Goal: Task Accomplishment & Management: Complete application form

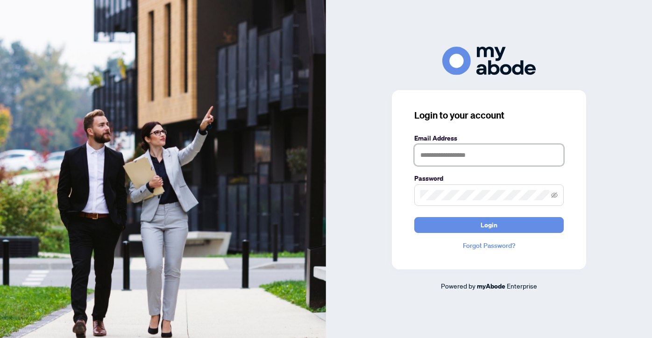
type input "**********"
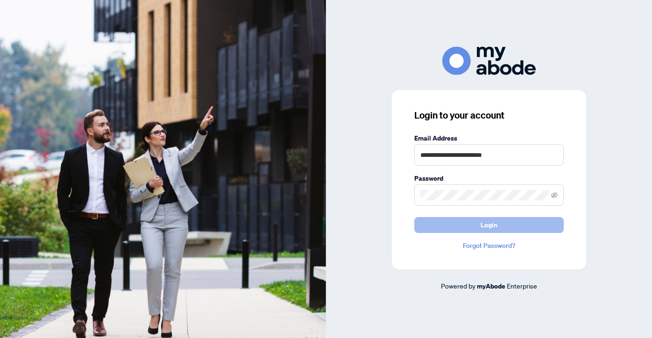
click at [477, 222] on button "Login" at bounding box center [488, 225] width 149 height 16
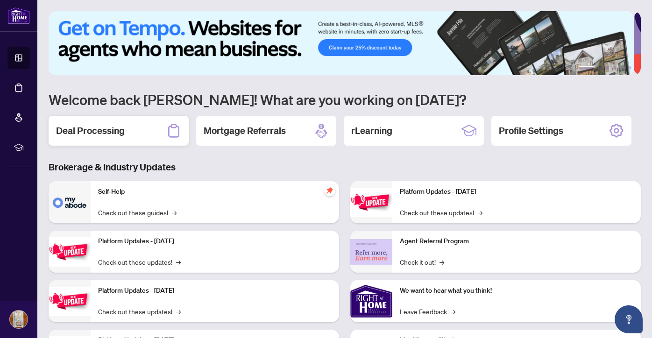
click at [141, 134] on div "Deal Processing" at bounding box center [119, 131] width 140 height 30
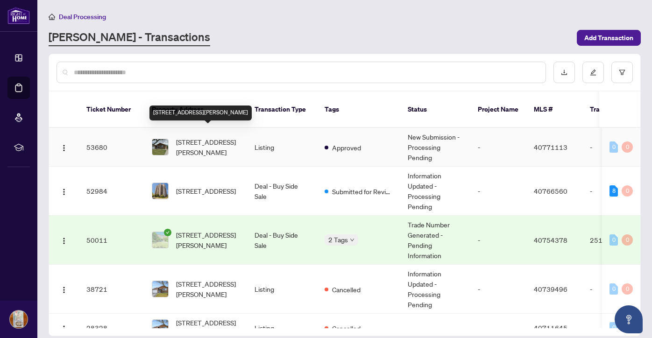
click at [202, 137] on span "62 Cloke Court, Hamilton, ON L8T 1N5, Canada" at bounding box center [208, 147] width 64 height 21
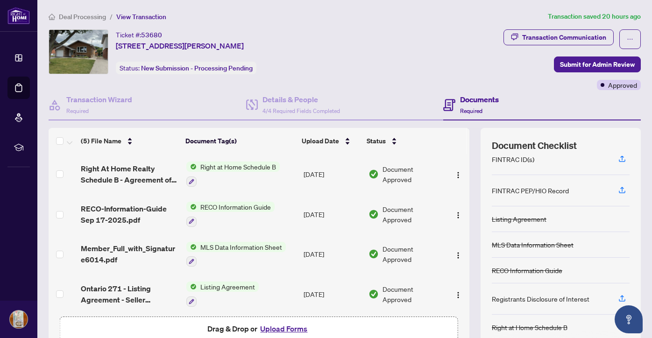
scroll to position [31, 0]
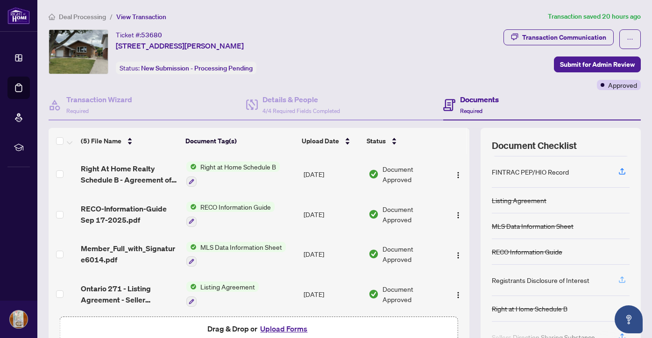
click at [618, 280] on icon "button" at bounding box center [622, 280] width 8 height 8
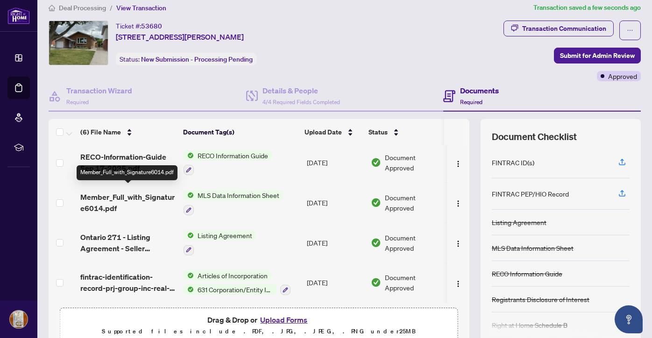
scroll to position [19, 0]
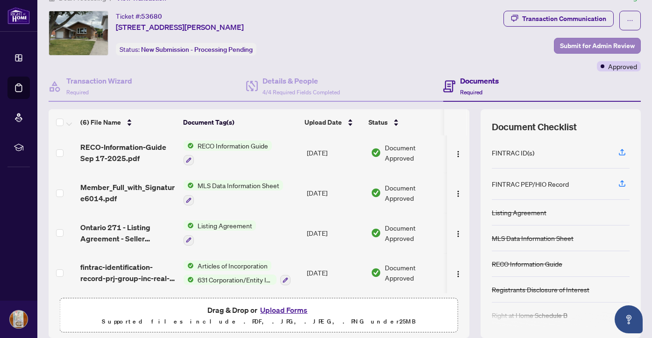
click at [579, 44] on span "Submit for Admin Review" at bounding box center [597, 45] width 75 height 15
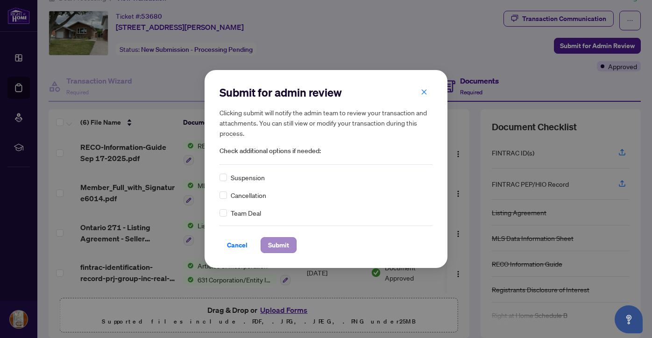
click at [282, 246] on span "Submit" at bounding box center [278, 245] width 21 height 15
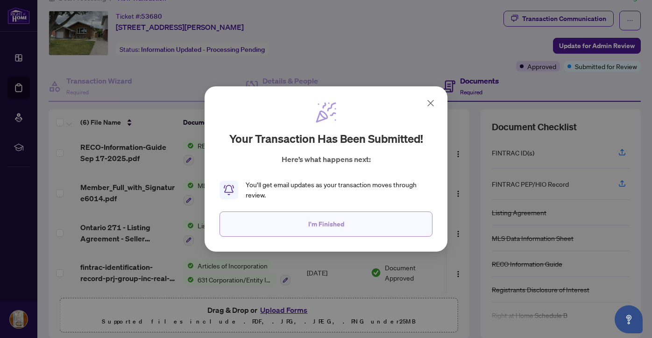
click at [355, 225] on button "I'm Finished" at bounding box center [326, 224] width 213 height 25
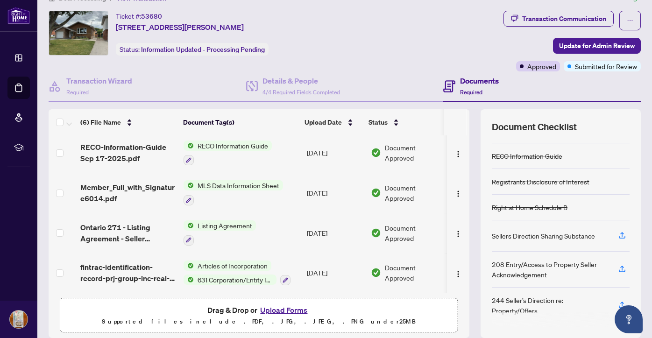
scroll to position [53, 0]
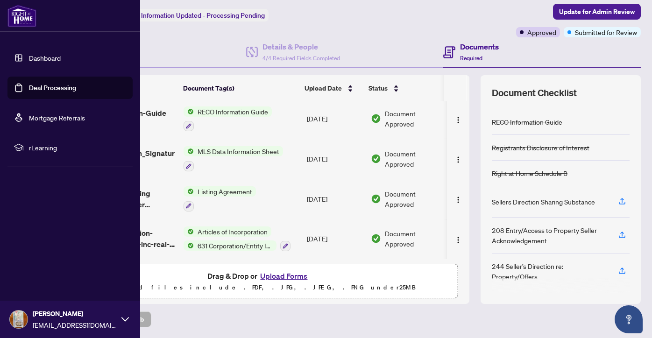
click at [19, 319] on img at bounding box center [19, 320] width 18 height 18
click at [53, 318] on span "Rosemary Frattina" at bounding box center [75, 314] width 84 height 10
click at [124, 318] on icon at bounding box center [124, 319] width 7 height 7
click at [39, 261] on span "Logout" at bounding box center [37, 263] width 21 height 15
